Goal: Find specific page/section: Find specific page/section

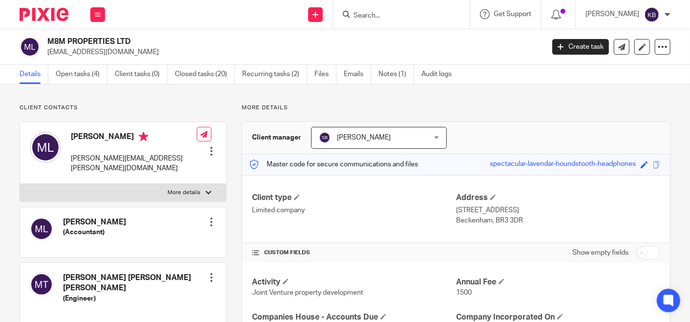
click at [396, 16] on input "Search" at bounding box center [397, 16] width 88 height 9
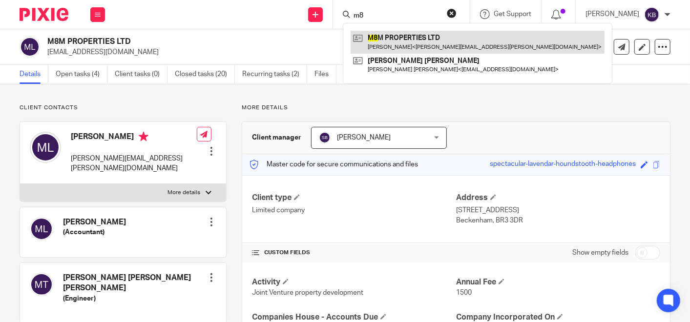
type input "m8"
click at [401, 39] on link at bounding box center [478, 42] width 254 height 22
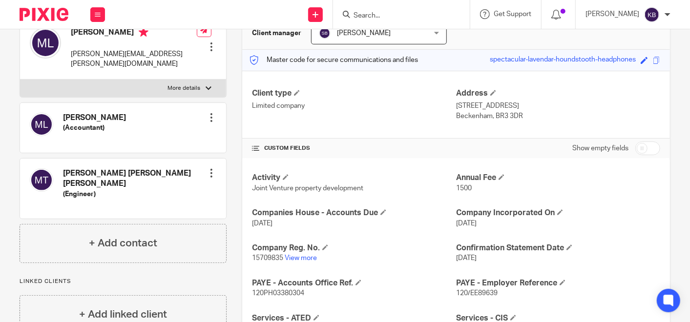
scroll to position [163, 0]
